Goal: Task Accomplishment & Management: Manage account settings

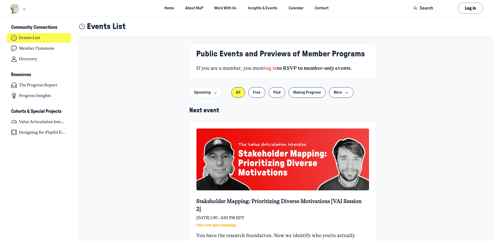
scroll to position [1662, 1015]
click at [472, 9] on button "Log in" at bounding box center [470, 8] width 25 height 11
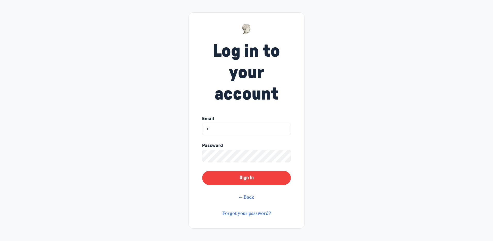
type input "[EMAIL_ADDRESS][DOMAIN_NAME]"
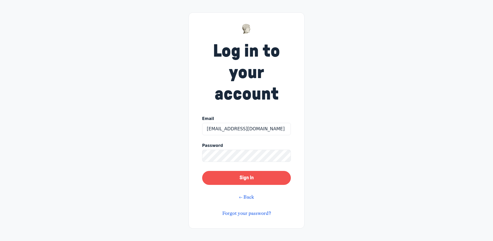
click at [267, 181] on button "Sign In" at bounding box center [246, 178] width 89 height 14
click at [243, 213] on link "Forgot your password?" at bounding box center [246, 213] width 49 height 6
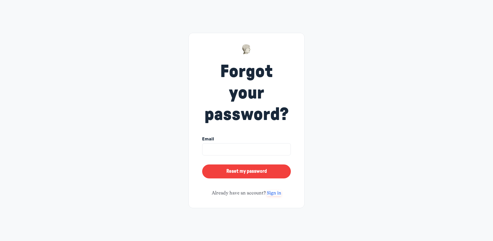
click at [273, 191] on link "Sign in" at bounding box center [274, 193] width 14 height 6
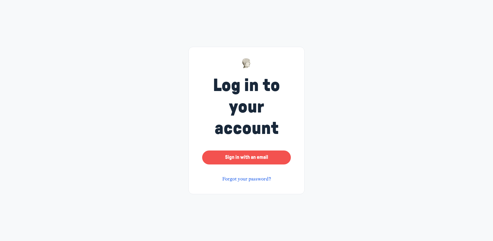
click at [272, 156] on button "Sign in with an email" at bounding box center [246, 157] width 89 height 14
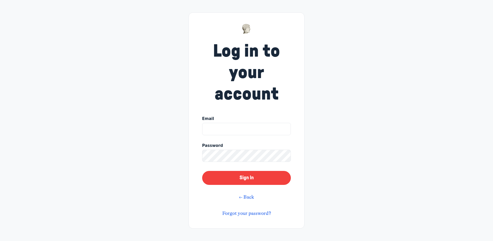
click at [244, 127] on input "Email" at bounding box center [246, 129] width 89 height 12
type input "nburns@connerprairie.org"
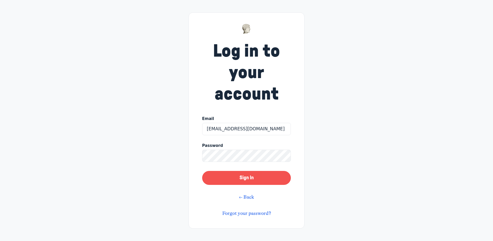
click at [271, 179] on button "Sign In" at bounding box center [246, 178] width 89 height 14
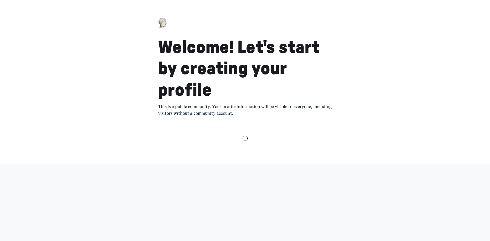
select select "Eastern Time ([GEOGRAPHIC_DATA] & [GEOGRAPHIC_DATA])"
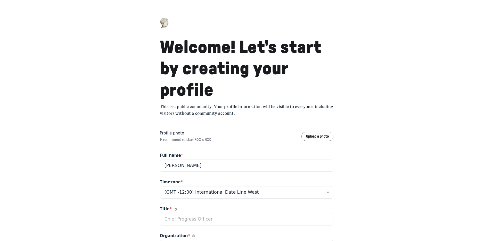
scroll to position [52, 0]
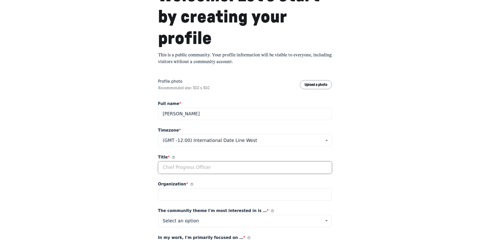
click at [182, 167] on input "Title *" at bounding box center [245, 167] width 174 height 12
type input "President & CEO"
click at [179, 198] on input "Organization *" at bounding box center [245, 194] width 174 height 12
type input "[PERSON_NAME] Prairie"
click at [316, 85] on button "Upload a photo" at bounding box center [316, 84] width 32 height 9
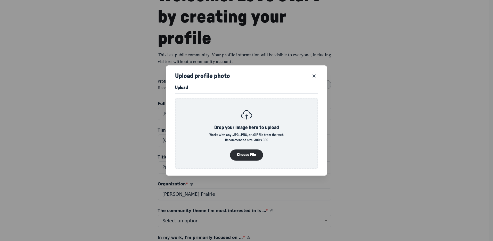
scroll to position [701, 1308]
click at [249, 152] on button "Choose File" at bounding box center [246, 154] width 33 height 11
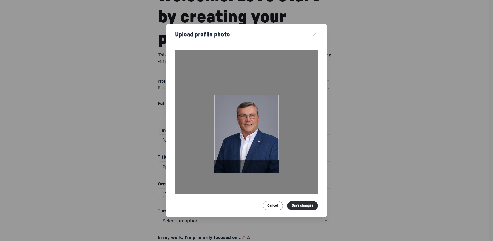
drag, startPoint x: 250, startPoint y: 114, endPoint x: 249, endPoint y: 121, distance: 6.6
click at [249, 121] on div at bounding box center [246, 127] width 65 height 65
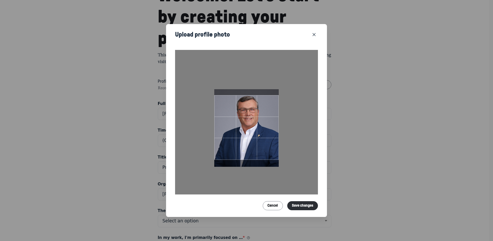
drag, startPoint x: 248, startPoint y: 122, endPoint x: 252, endPoint y: 116, distance: 7.2
click at [252, 116] on div at bounding box center [246, 127] width 65 height 65
click at [305, 204] on button "Save changes" at bounding box center [303, 205] width 31 height 9
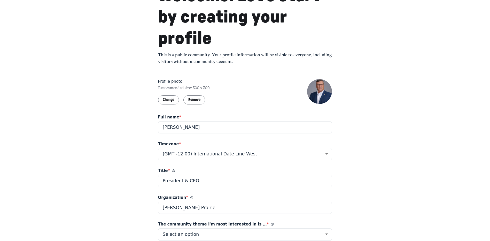
scroll to position [103, 0]
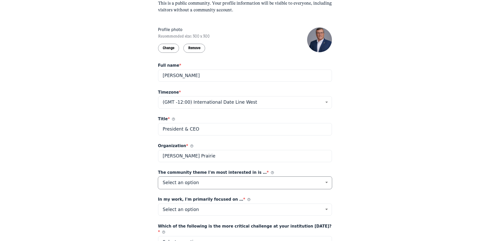
click at [327, 182] on select "Select an option Listening Imagination Gathering Mapping Leadership Motivations…" at bounding box center [245, 182] width 174 height 12
select select "24878"
click at [158, 176] on select "Select an option Listening Imagination Gathering Mapping Leadership Motivations…" at bounding box center [245, 182] width 174 height 12
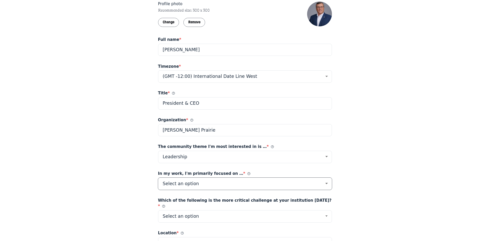
click at [327, 183] on select "Select an option Progress-Space Research & Community Goals Facilitation Educati…" at bounding box center [245, 183] width 174 height 12
click at [376, 131] on div "Welcome! Let's start by creating your profile This is a public community. Your …" at bounding box center [245, 99] width 490 height 456
click at [325, 182] on select "Select an option Progress-Space Research & Community Goals Facilitation Educati…" at bounding box center [245, 183] width 174 height 12
select select "8333"
click at [158, 177] on select "Select an option Progress-Space Research & Community Goals Facilitation Educati…" at bounding box center [245, 183] width 174 height 12
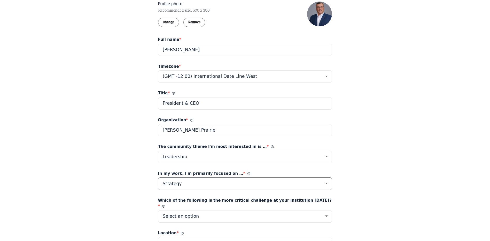
scroll to position [155, 0]
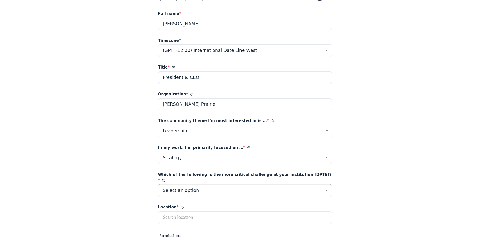
click at [327, 186] on select "Select an option Audience Engagement and Diversification Strategic Planning, Or…" at bounding box center [245, 190] width 174 height 12
select select "54315"
click at [158, 184] on select "Select an option Audience Engagement and Diversification Strategic Planning, Or…" at bounding box center [245, 190] width 174 height 12
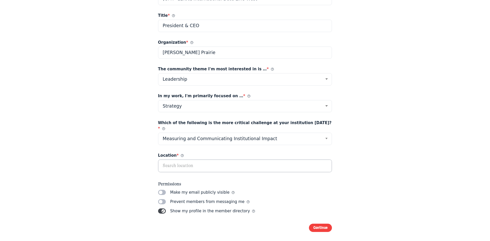
click at [195, 162] on input "text" at bounding box center [244, 165] width 173 height 12
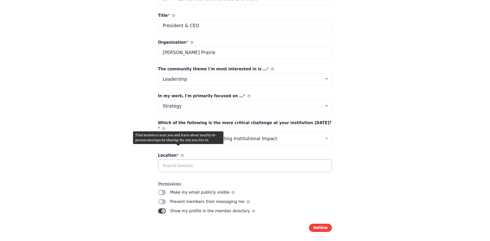
scroll to position [210, 0]
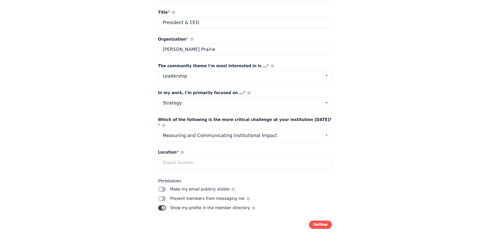
click at [317, 220] on button "Continue" at bounding box center [320, 224] width 23 height 9
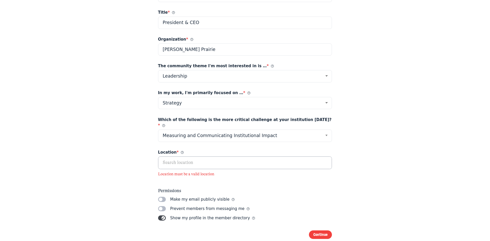
click at [185, 157] on input "text" at bounding box center [244, 162] width 173 height 12
click at [181, 151] on icon at bounding box center [182, 152] width 3 height 3
click at [177, 150] on span "*" at bounding box center [178, 152] width 2 height 5
click at [232, 158] on input "text" at bounding box center [244, 162] width 173 height 12
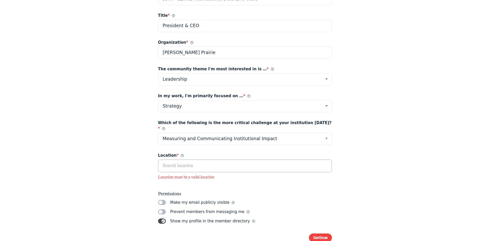
scroll to position [220, 0]
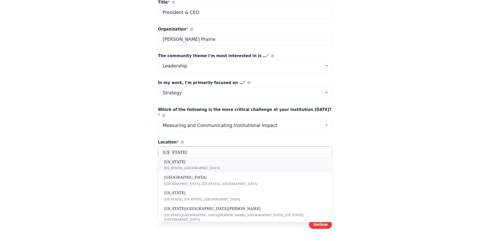
type input "[US_STATE]"
click at [230, 162] on span "[US_STATE]" at bounding box center [245, 162] width 162 height 6
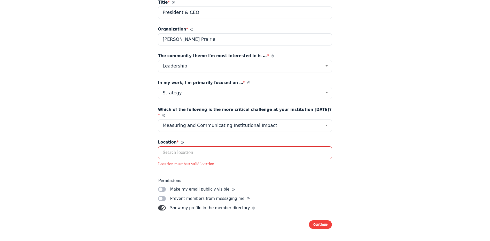
type input "[US_STATE], [GEOGRAPHIC_DATA]"
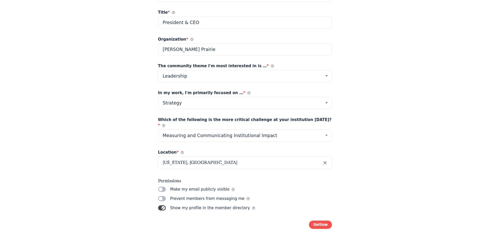
click at [321, 220] on button "Continue" at bounding box center [320, 224] width 23 height 9
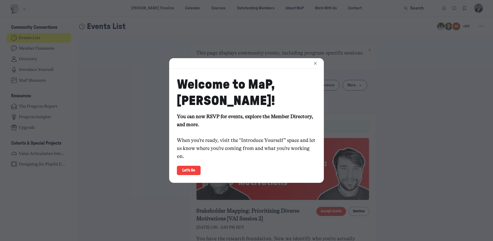
scroll to position [1662, 1015]
click at [191, 169] on link "Let's Go" at bounding box center [189, 169] width 24 height 9
